Goal: Task Accomplishment & Management: Use online tool/utility

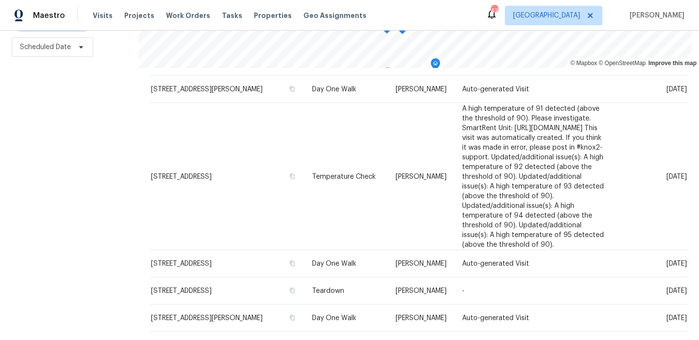
scroll to position [505, 0]
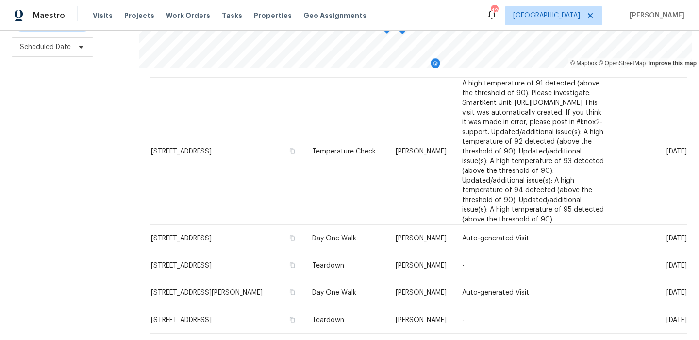
click at [444, 339] on icon at bounding box center [448, 345] width 9 height 9
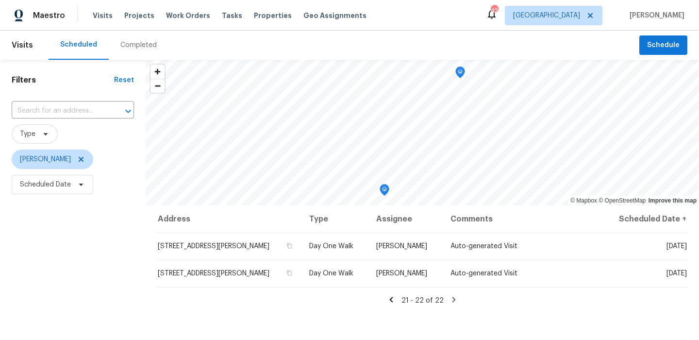
scroll to position [0, 0]
click at [391, 296] on icon at bounding box center [391, 299] width 9 height 9
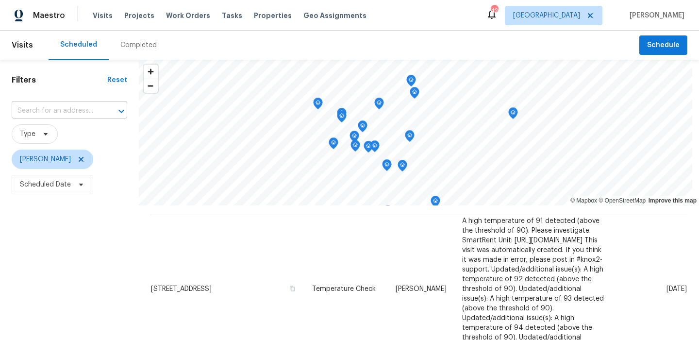
click at [98, 111] on input "text" at bounding box center [56, 110] width 88 height 15
type input "2987"
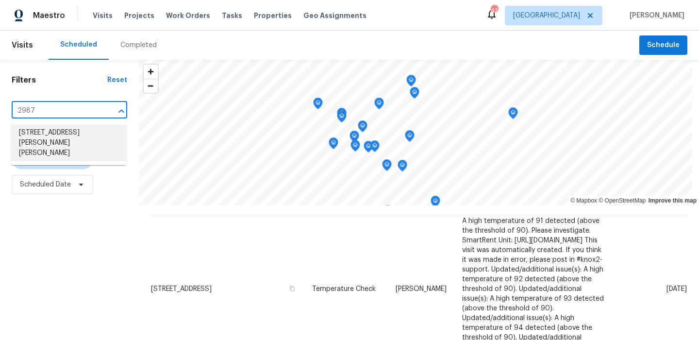
click at [81, 136] on li "2987 Wallace Wells Ct, Crandall, TX 75114" at bounding box center [68, 143] width 115 height 36
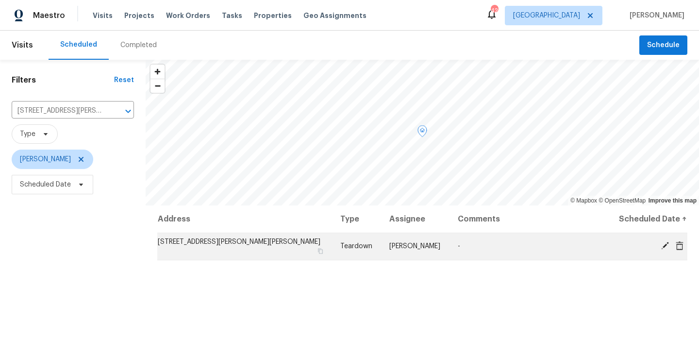
click at [663, 245] on icon at bounding box center [665, 246] width 8 height 8
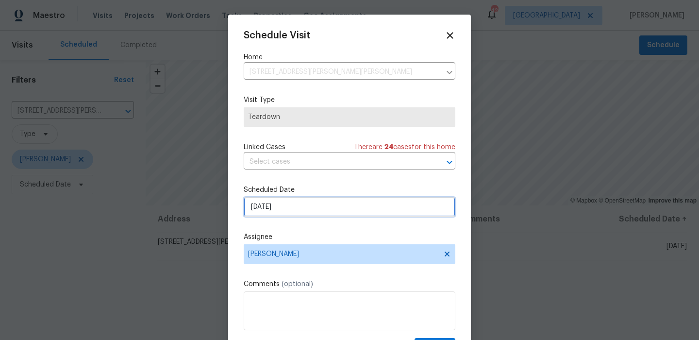
click at [285, 207] on input "8/28/2025" at bounding box center [350, 206] width 212 height 19
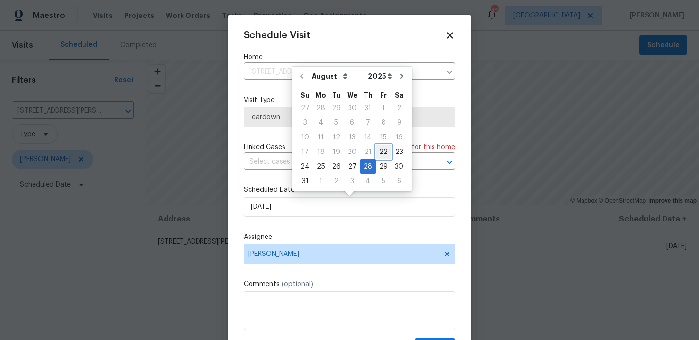
click at [377, 153] on div "22" at bounding box center [384, 152] width 16 height 14
type input "[DATE]"
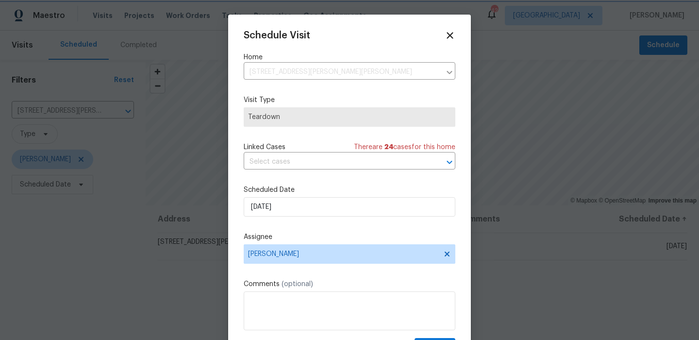
scroll to position [17, 0]
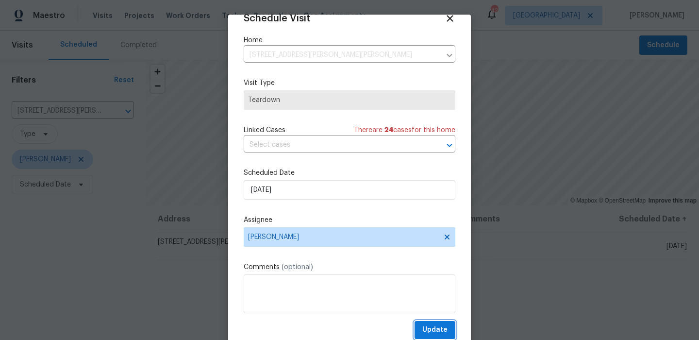
click at [430, 330] on span "Update" at bounding box center [434, 330] width 25 height 12
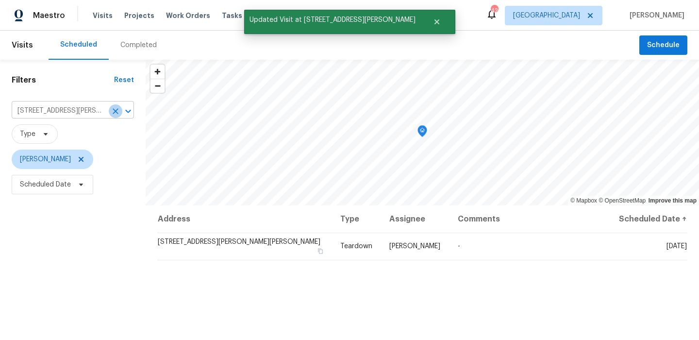
click at [117, 112] on icon "Clear" at bounding box center [116, 111] width 10 height 10
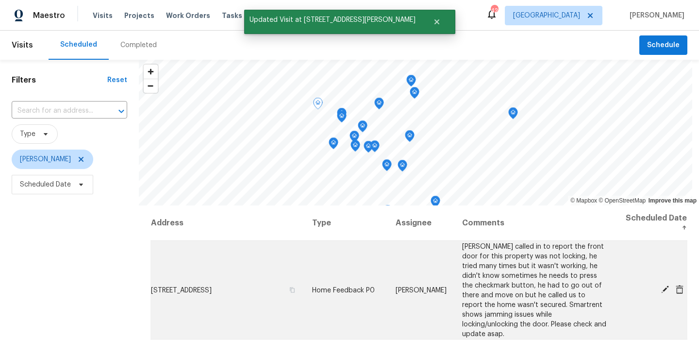
click at [660, 285] on span at bounding box center [664, 289] width 15 height 9
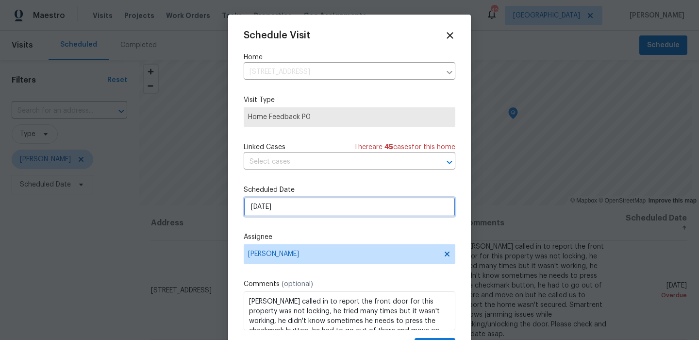
click at [310, 209] on input "[DATE]" at bounding box center [350, 206] width 212 height 19
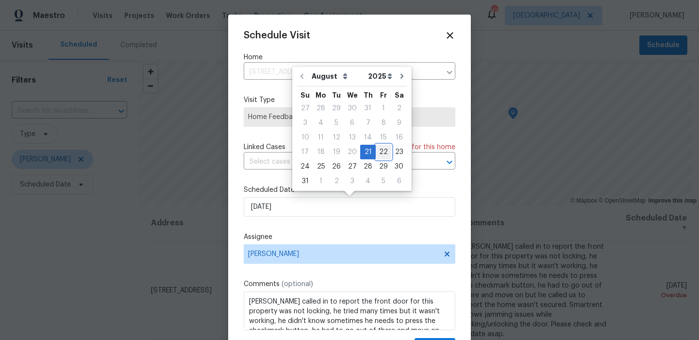
click at [377, 157] on div "22" at bounding box center [384, 152] width 16 height 14
type input "[DATE]"
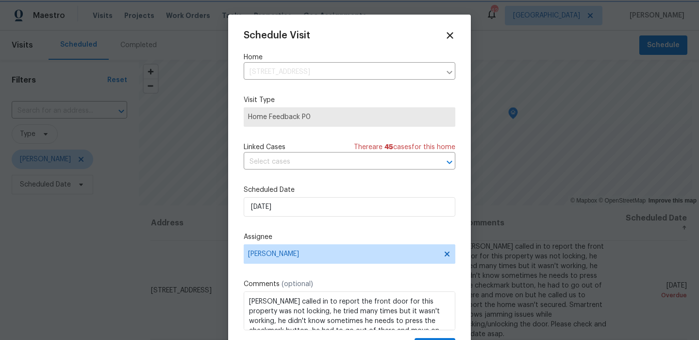
scroll to position [17, 0]
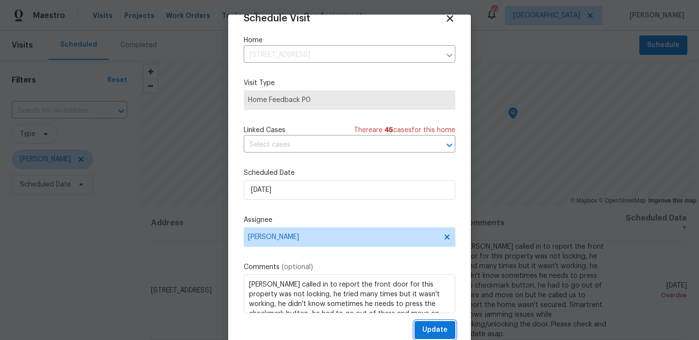
click at [429, 322] on button "Update" at bounding box center [434, 330] width 41 height 18
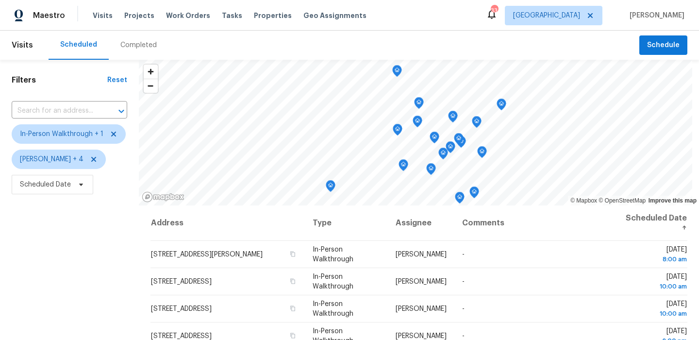
scroll to position [95, 0]
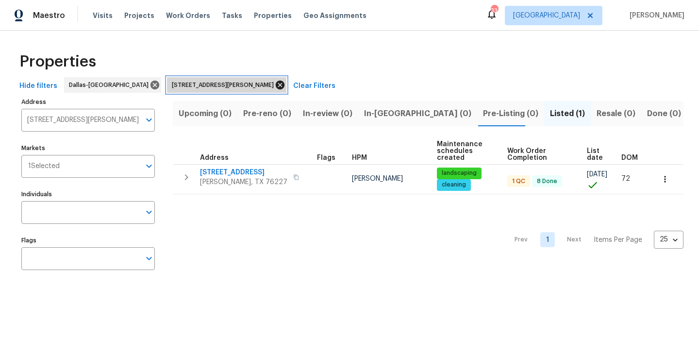
click at [276, 83] on icon at bounding box center [280, 85] width 9 height 9
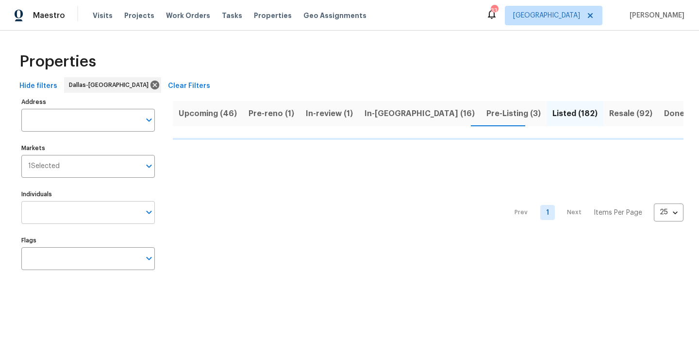
click at [83, 214] on input "Individuals" at bounding box center [80, 212] width 119 height 23
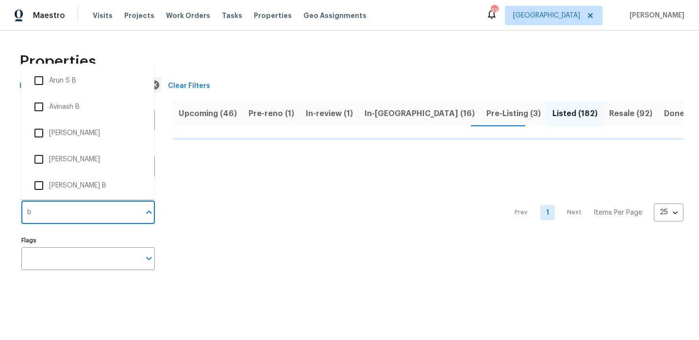
type input "ba"
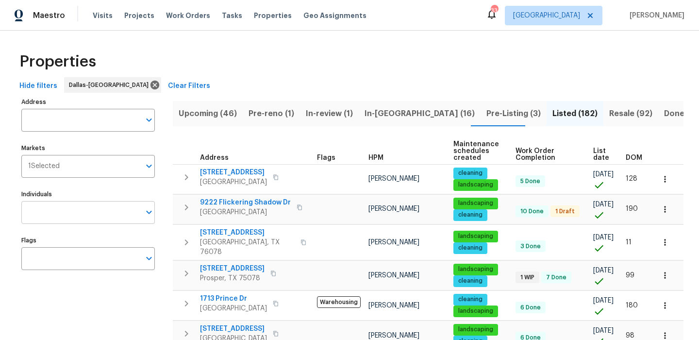
click at [74, 218] on input "Individuals" at bounding box center [80, 212] width 119 height 23
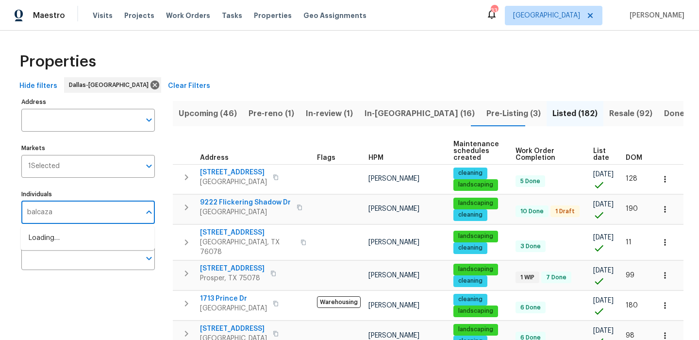
type input "balcazar"
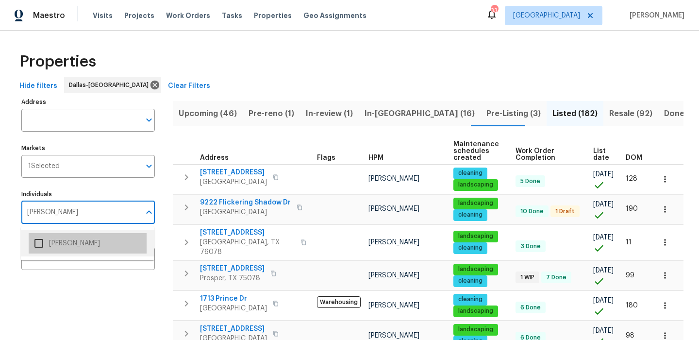
click at [64, 238] on li "[PERSON_NAME]" at bounding box center [88, 243] width 118 height 20
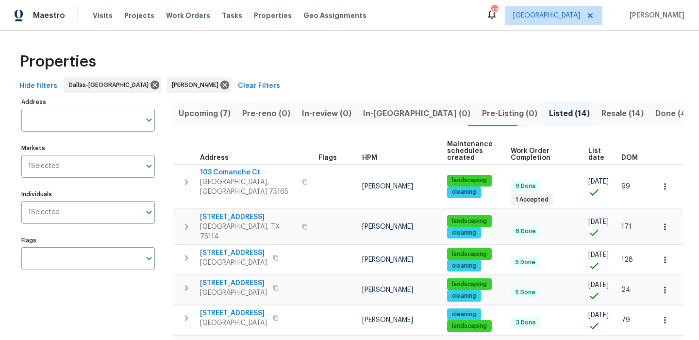
click at [601, 111] on span "Resale (14)" at bounding box center [622, 114] width 42 height 14
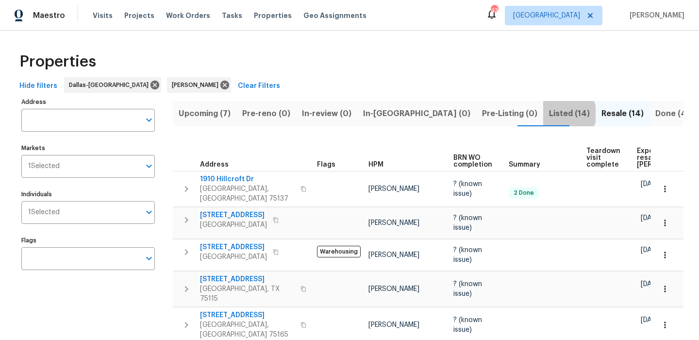
click at [549, 114] on span "Listed (14)" at bounding box center [569, 114] width 41 height 14
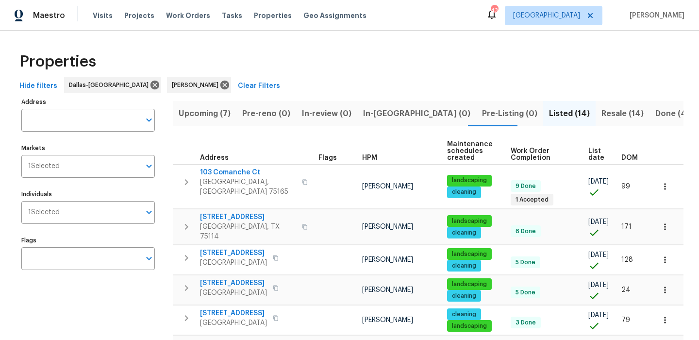
click at [601, 118] on span "Resale (14)" at bounding box center [622, 114] width 42 height 14
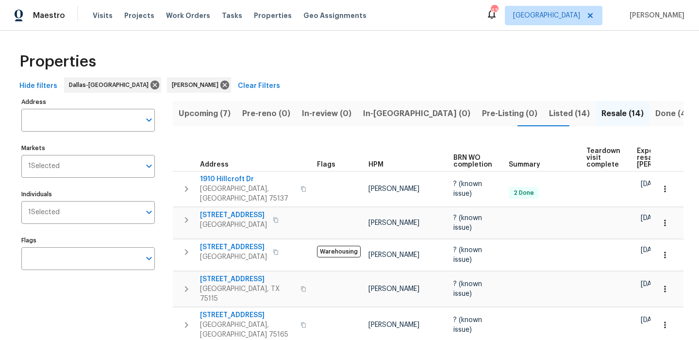
click at [640, 156] on span "Expected resale COE" at bounding box center [664, 158] width 55 height 20
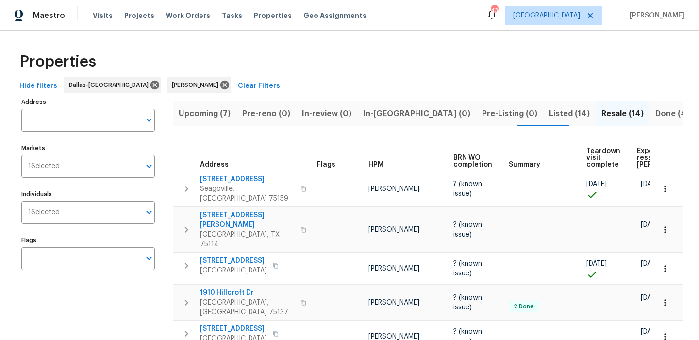
click at [206, 109] on span "Upcoming (7)" at bounding box center [205, 114] width 52 height 14
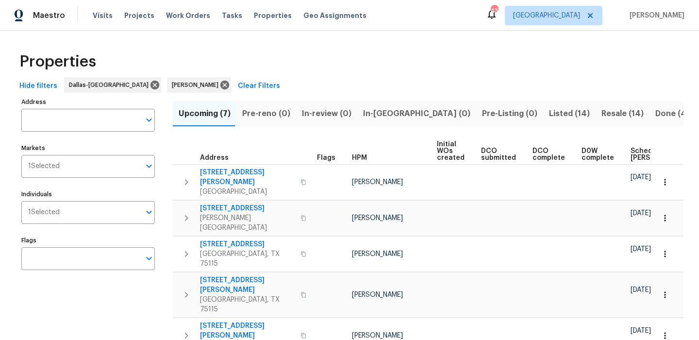
click at [638, 142] on th "Scheduled COE" at bounding box center [661, 151] width 71 height 27
click at [633, 148] on span "Scheduled COE" at bounding box center [657, 155] width 55 height 14
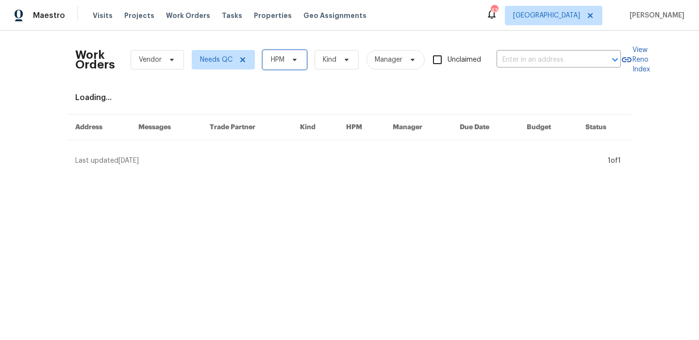
click at [298, 59] on icon at bounding box center [295, 60] width 8 height 8
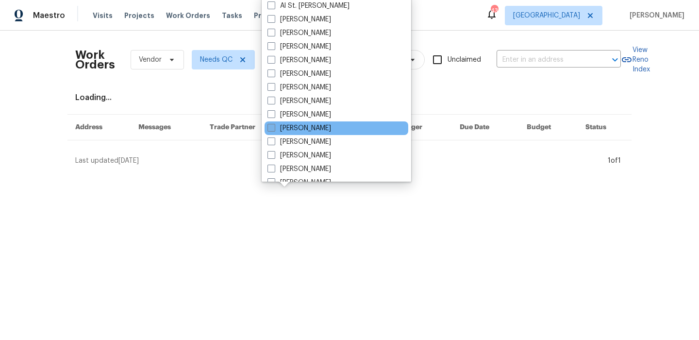
scroll to position [41, 0]
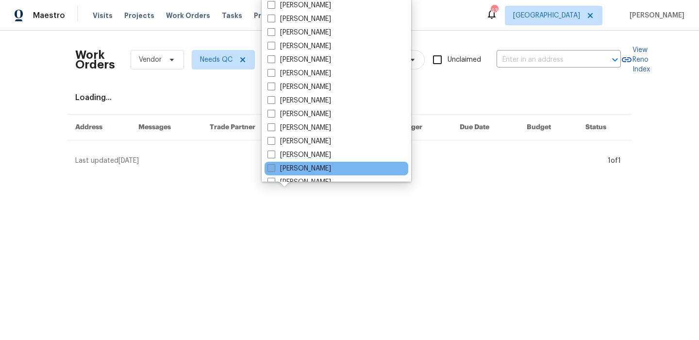
click at [331, 164] on label "[PERSON_NAME]" at bounding box center [299, 169] width 64 height 10
click at [274, 164] on input "[PERSON_NAME]" at bounding box center [270, 167] width 6 height 6
checkbox input "true"
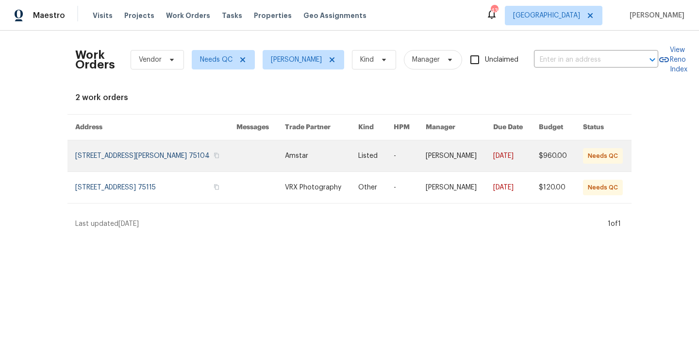
click at [137, 150] on link at bounding box center [155, 155] width 161 height 31
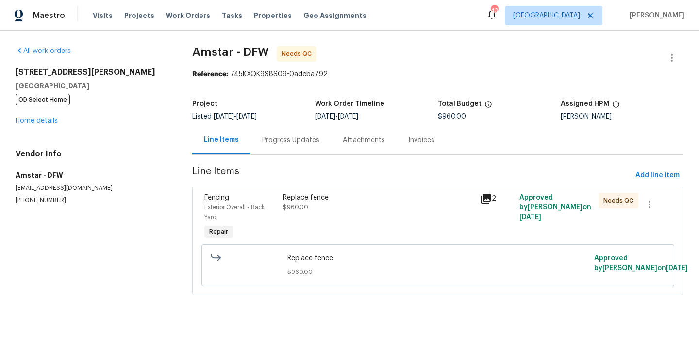
click at [357, 191] on div "Replace fence $960.00" at bounding box center [378, 217] width 197 height 54
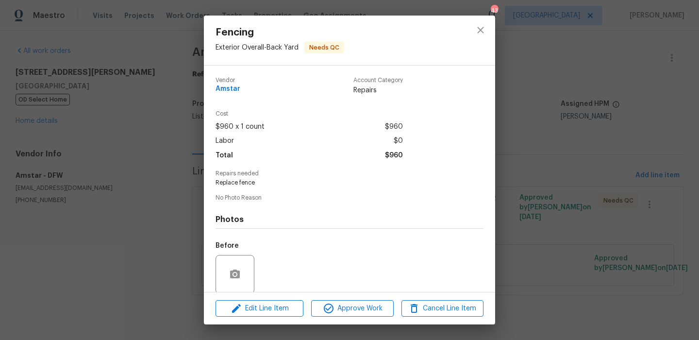
scroll to position [74, 0]
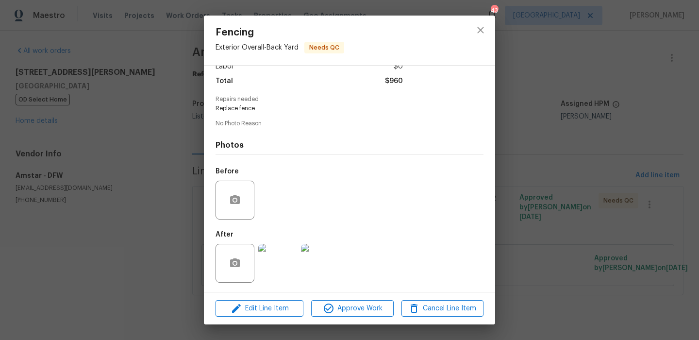
click at [267, 271] on img at bounding box center [277, 263] width 39 height 39
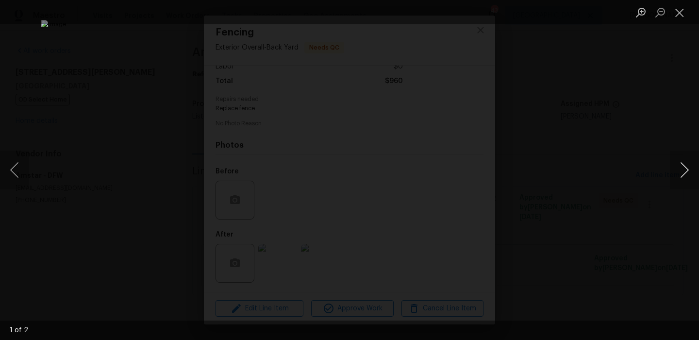
click at [682, 171] on button "Next image" at bounding box center [684, 169] width 29 height 39
click at [681, 21] on button "Close lightbox" at bounding box center [679, 12] width 19 height 17
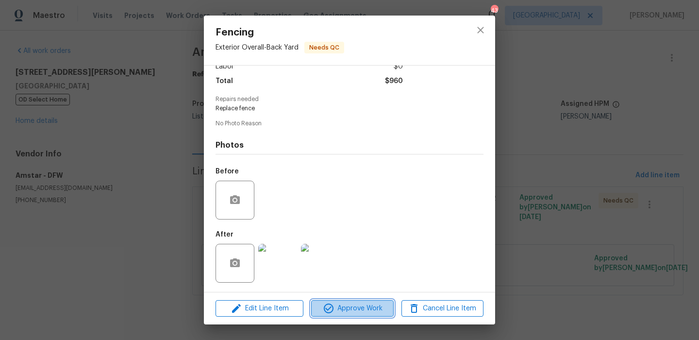
click at [366, 302] on span "Approve Work" at bounding box center [352, 308] width 76 height 12
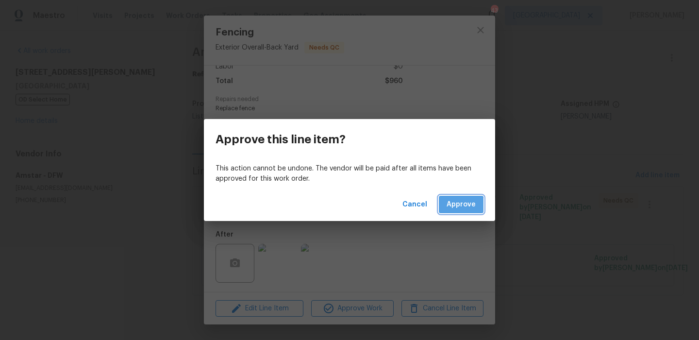
click at [461, 205] on span "Approve" at bounding box center [460, 204] width 29 height 12
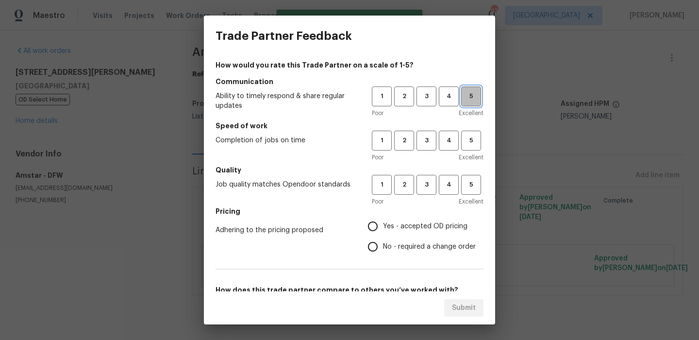
click at [463, 98] on span "5" at bounding box center [471, 96] width 18 height 11
click at [463, 135] on span "5" at bounding box center [471, 140] width 18 height 11
click at [464, 182] on span "5" at bounding box center [471, 184] width 18 height 11
click at [424, 229] on span "Yes - accepted OD pricing" at bounding box center [425, 226] width 84 height 10
click at [383, 229] on input "Yes - accepted OD pricing" at bounding box center [372, 226] width 20 height 20
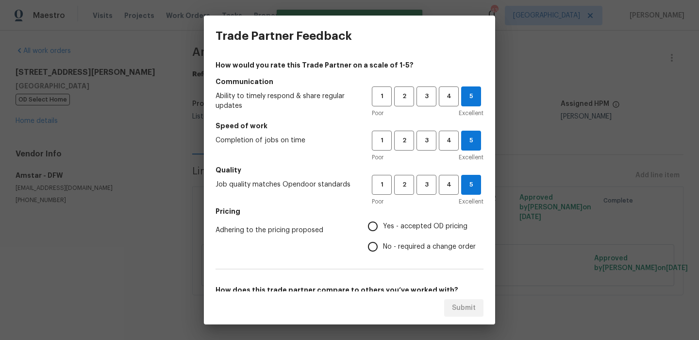
radio input "true"
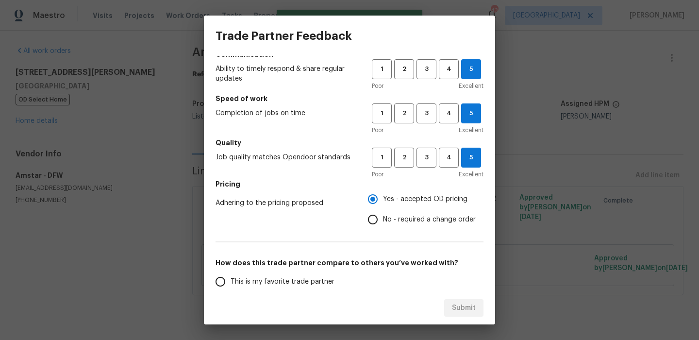
click at [314, 281] on span "This is my favorite trade partner" at bounding box center [282, 282] width 104 height 10
click at [230, 281] on input "This is my favorite trade partner" at bounding box center [220, 281] width 20 height 20
click at [470, 304] on span "Submit" at bounding box center [464, 308] width 24 height 12
radio input "true"
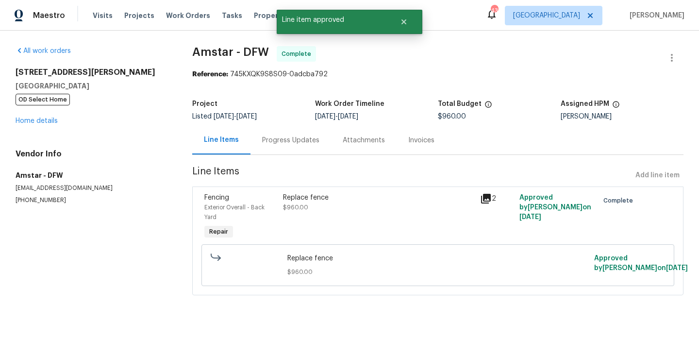
radio input "false"
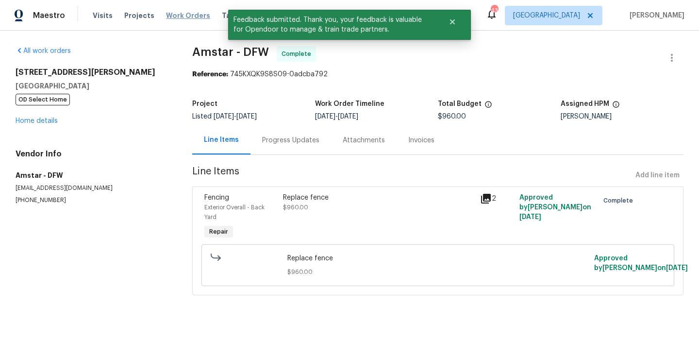
click at [189, 15] on span "Work Orders" at bounding box center [188, 16] width 44 height 10
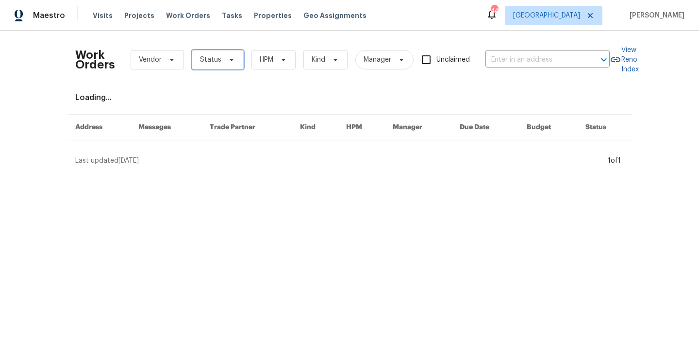
click at [216, 58] on span "Status" at bounding box center [210, 60] width 21 height 10
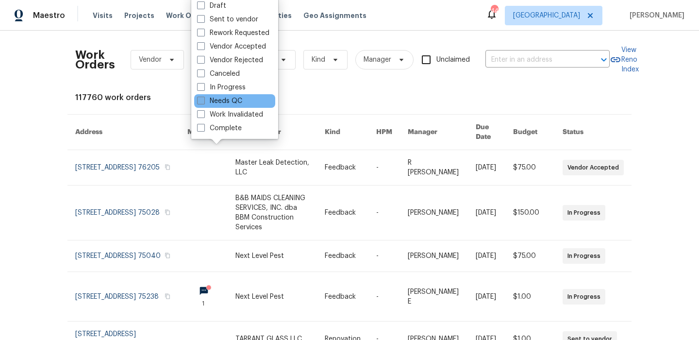
click at [235, 100] on label "Needs QC" at bounding box center [219, 101] width 45 height 10
click at [203, 100] on input "Needs QC" at bounding box center [200, 99] width 6 height 6
checkbox input "true"
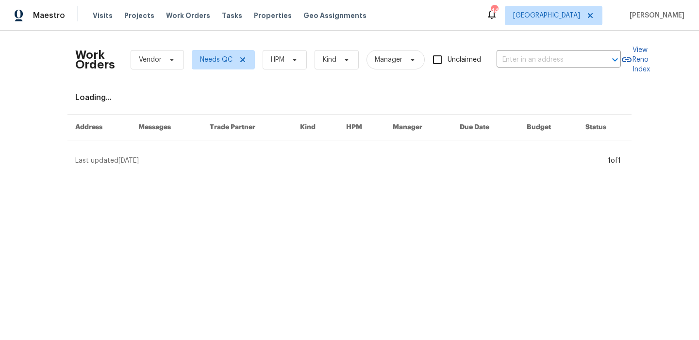
click at [287, 49] on div "Work Orders Vendor Needs QC HPM Kind Manager Unclaimed ​" at bounding box center [347, 59] width 545 height 43
click at [287, 55] on span "HPM" at bounding box center [285, 59] width 44 height 19
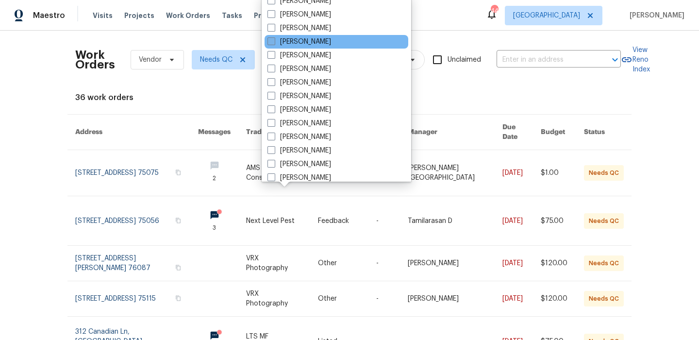
scroll to position [74, 0]
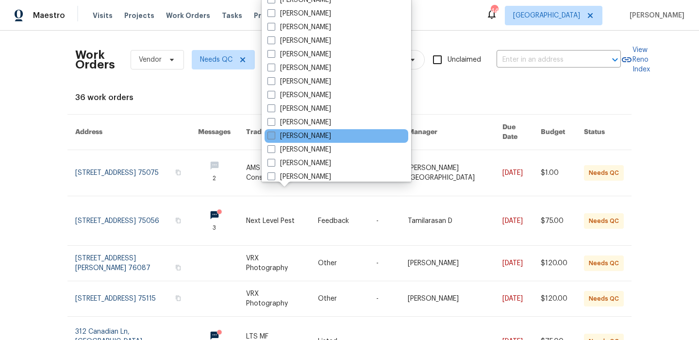
click at [323, 132] on label "[PERSON_NAME]" at bounding box center [299, 136] width 64 height 10
click at [274, 132] on input "[PERSON_NAME]" at bounding box center [270, 134] width 6 height 6
checkbox input "true"
